Goal: Transaction & Acquisition: Purchase product/service

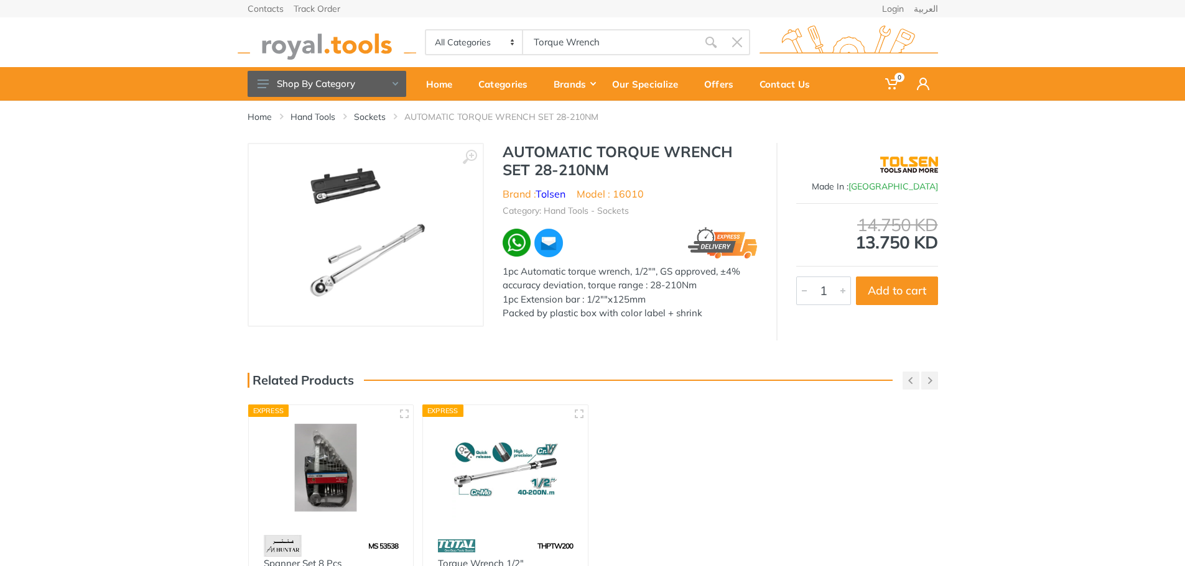
type input "Torque Wrench"
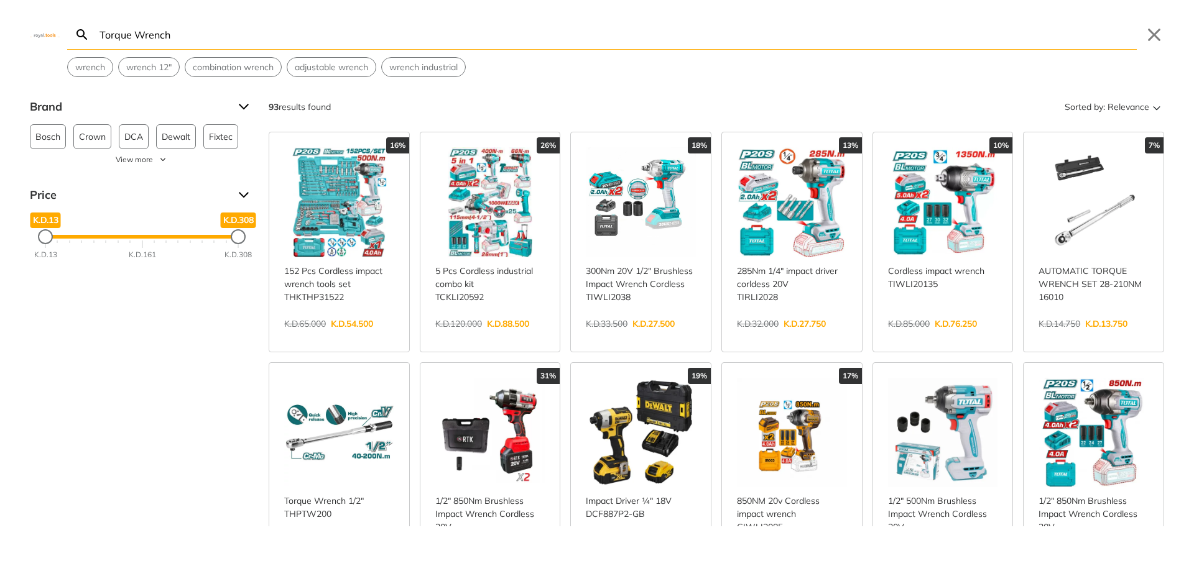
type input "Torque Wrench"
click at [1120, 111] on span "Relevance" at bounding box center [1128, 107] width 42 height 20
click at [1096, 176] on button "Price (Lowest to highest)" at bounding box center [1104, 167] width 105 height 20
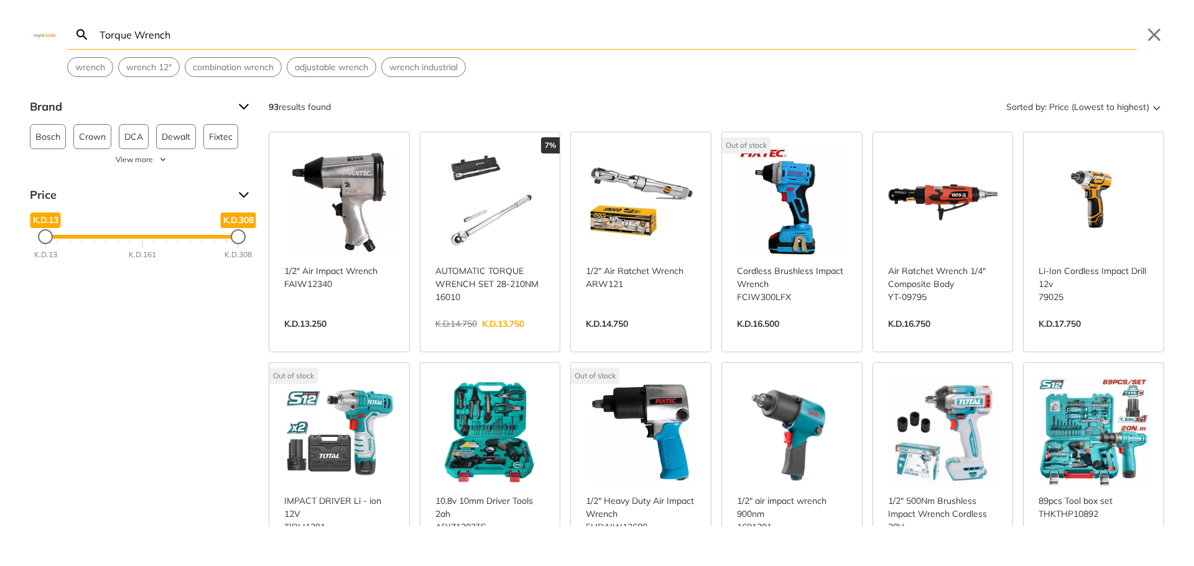
click at [500, 337] on link "View more →" at bounding box center [490, 337] width 110 height 0
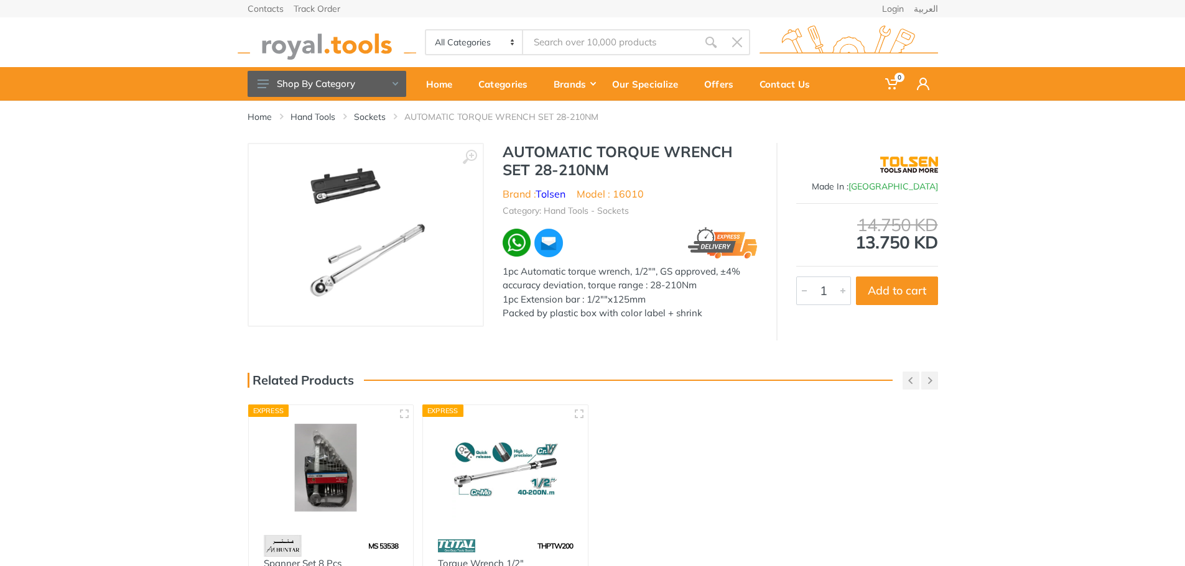
click at [374, 269] on img at bounding box center [365, 235] width 124 height 157
click at [367, 245] on img at bounding box center [365, 235] width 124 height 157
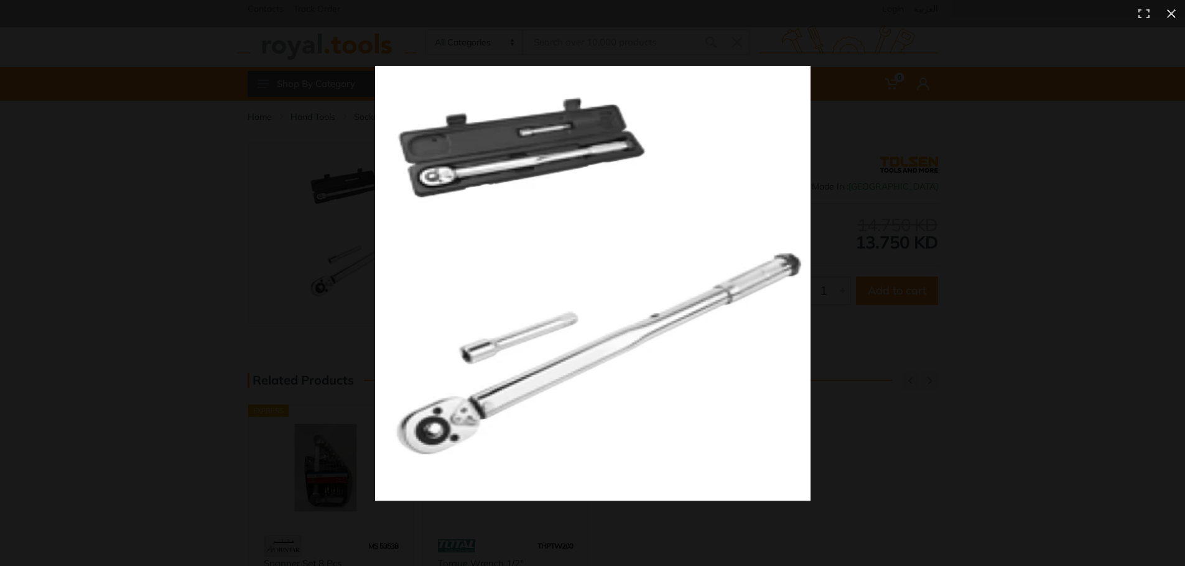
type input "Torque Wrench"
